Goal: Navigation & Orientation: Find specific page/section

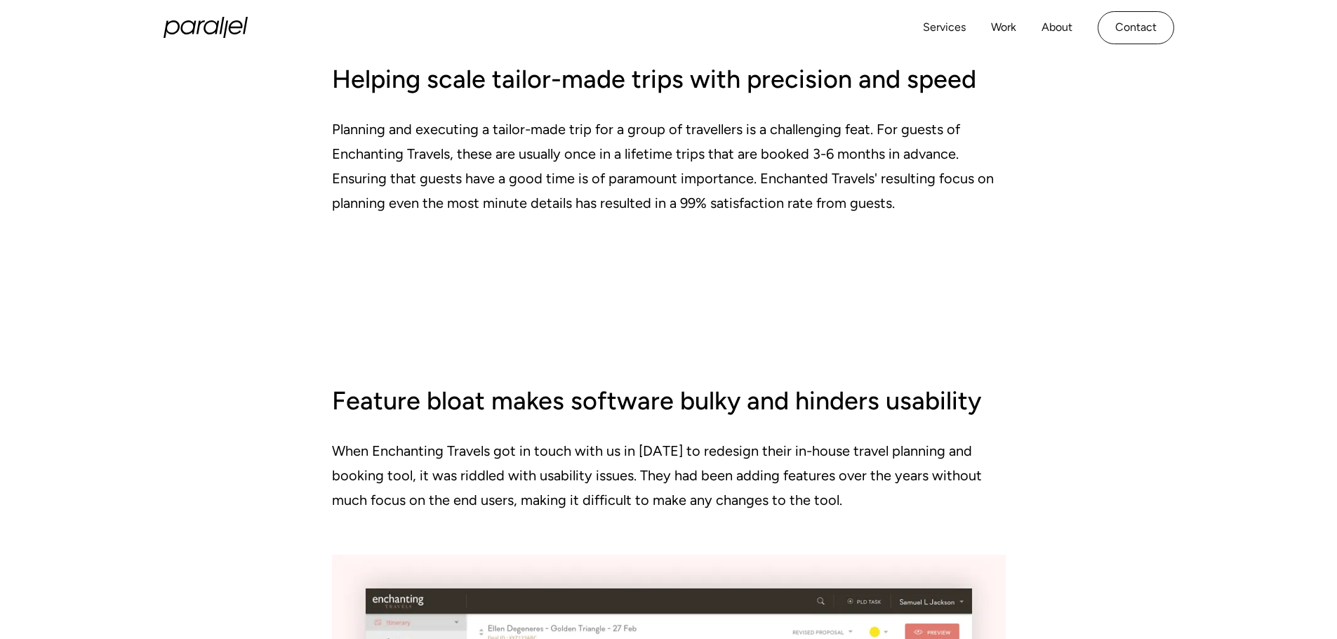
scroll to position [2234, 0]
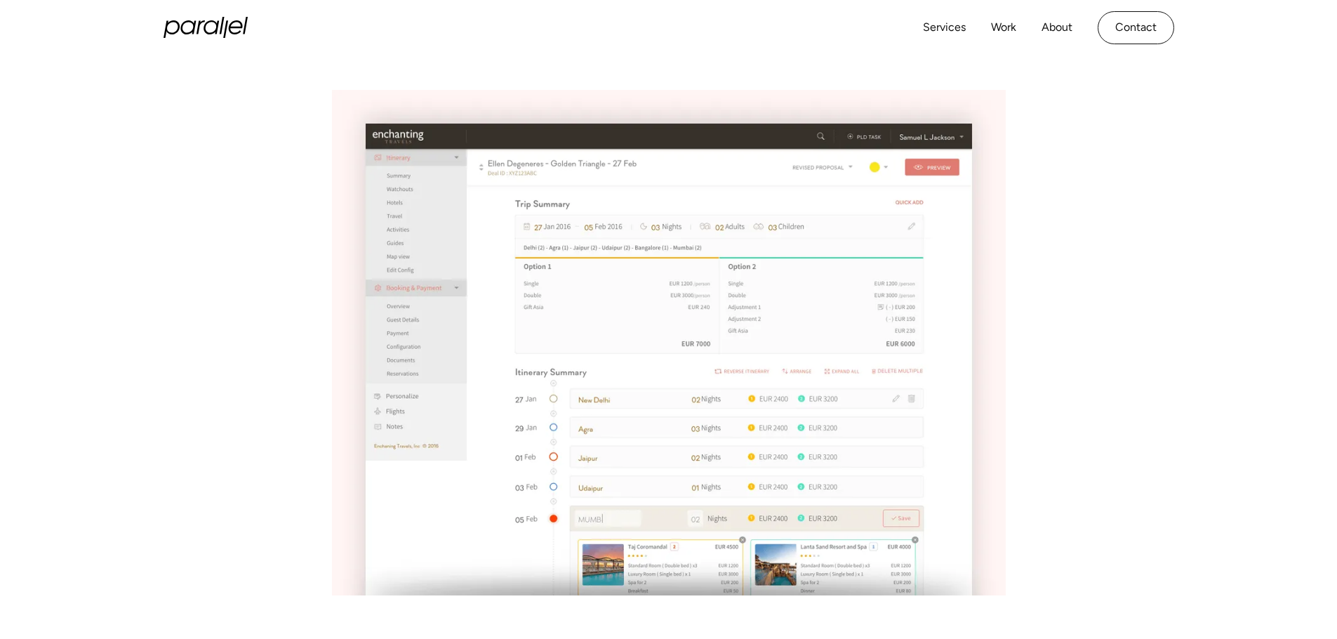
click at [570, 328] on img at bounding box center [669, 342] width 674 height 505
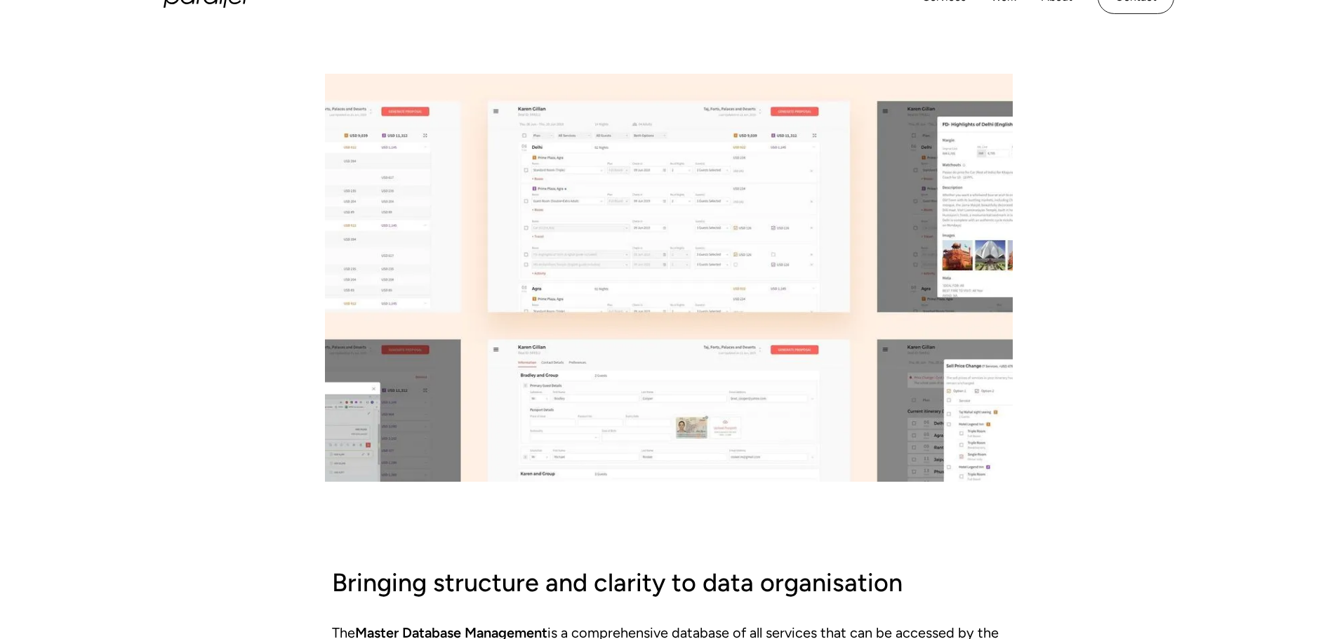
scroll to position [3326, 0]
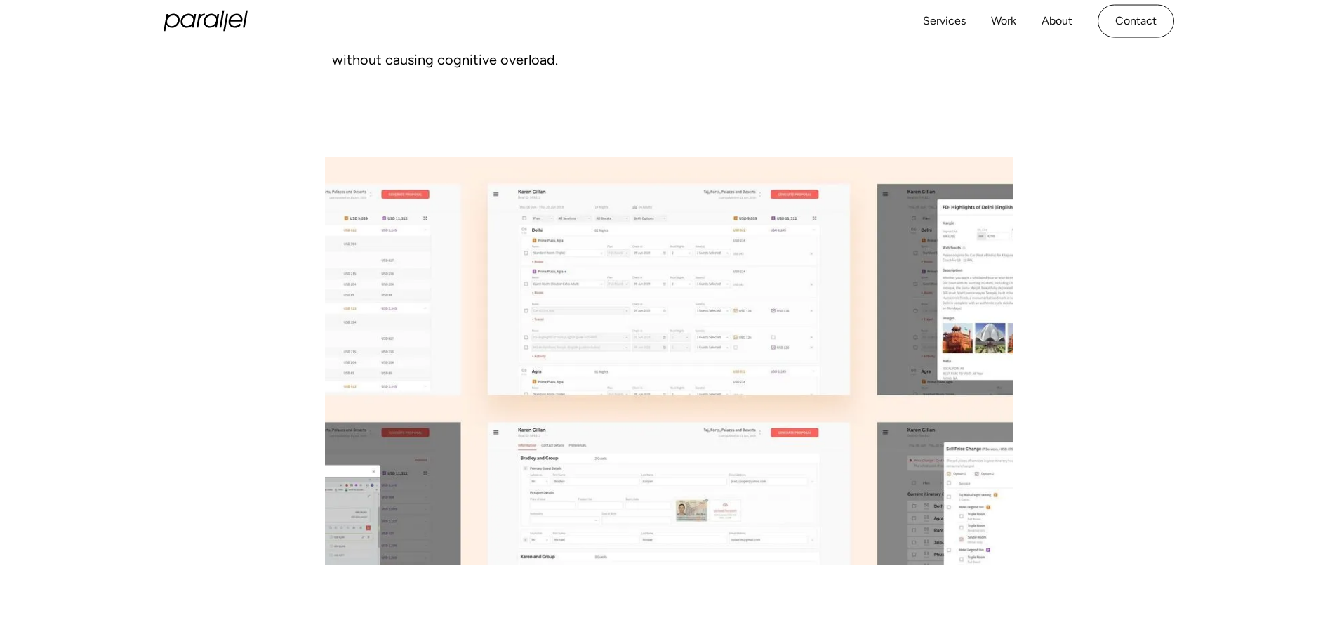
click at [626, 363] on img at bounding box center [669, 361] width 688 height 408
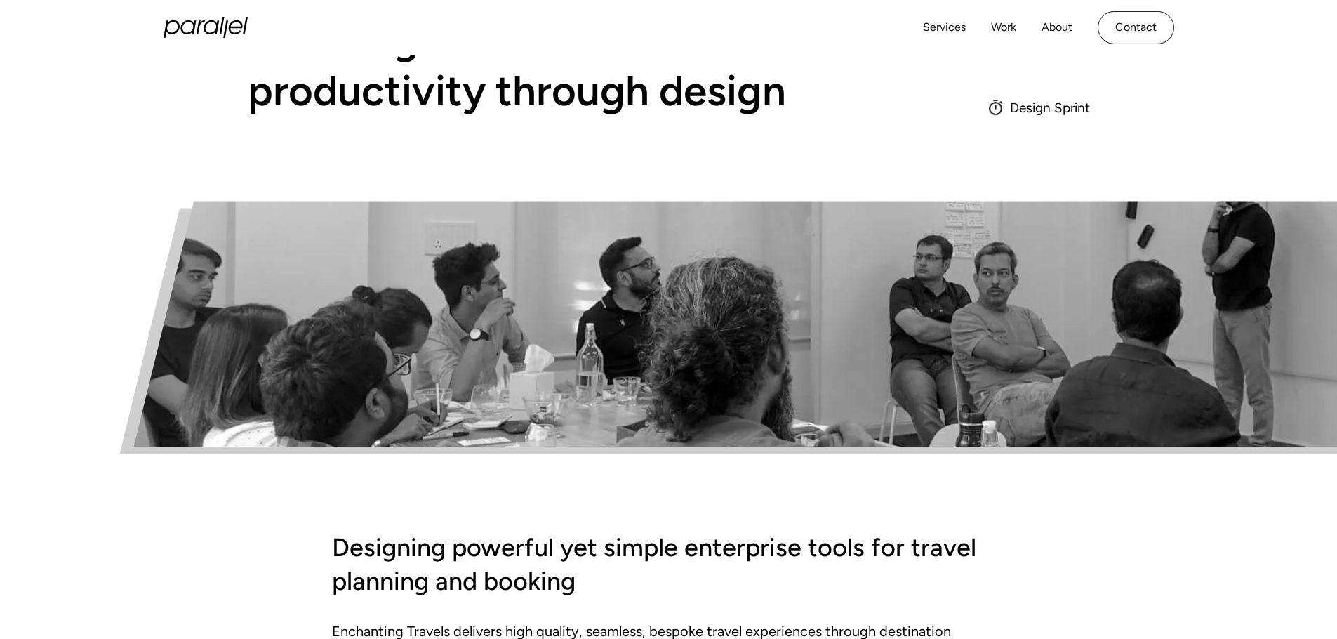
scroll to position [0, 0]
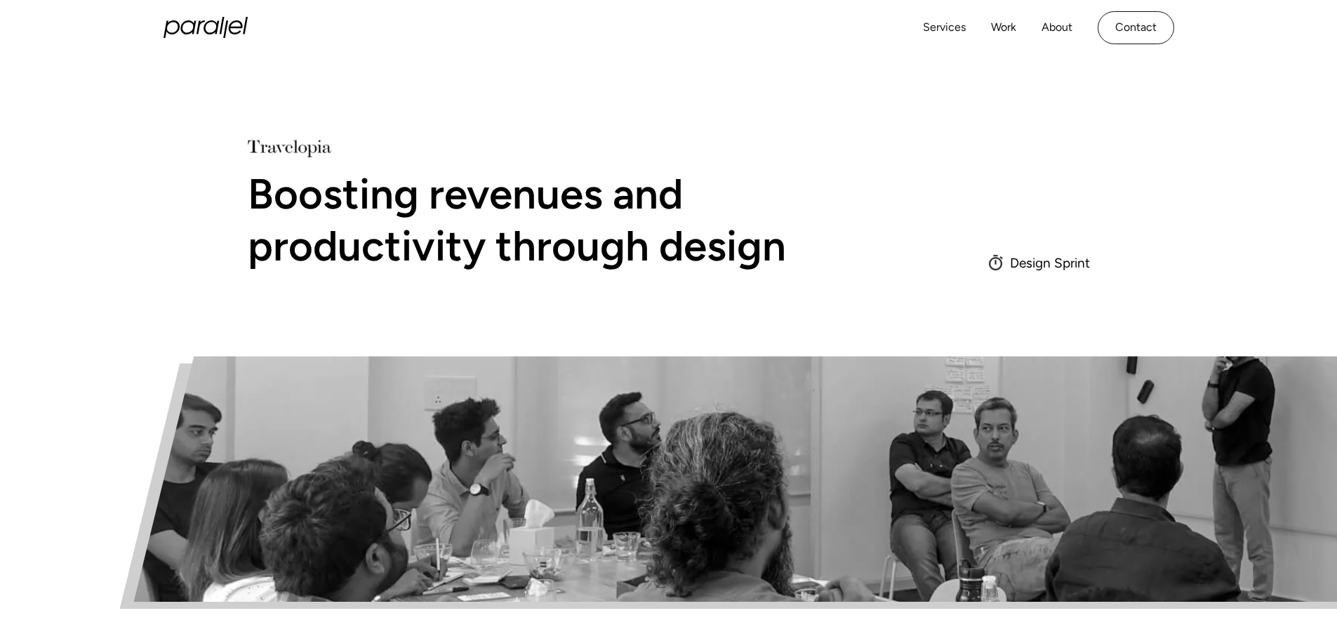
click at [1070, 260] on div "Design Sprint" at bounding box center [1050, 263] width 80 height 18
click at [301, 138] on div "Boosting revenues and productivity through design Design Sprint" at bounding box center [668, 205] width 1337 height 301
click at [1009, 31] on link "Work" at bounding box center [1003, 28] width 25 height 20
